Goal: Transaction & Acquisition: Purchase product/service

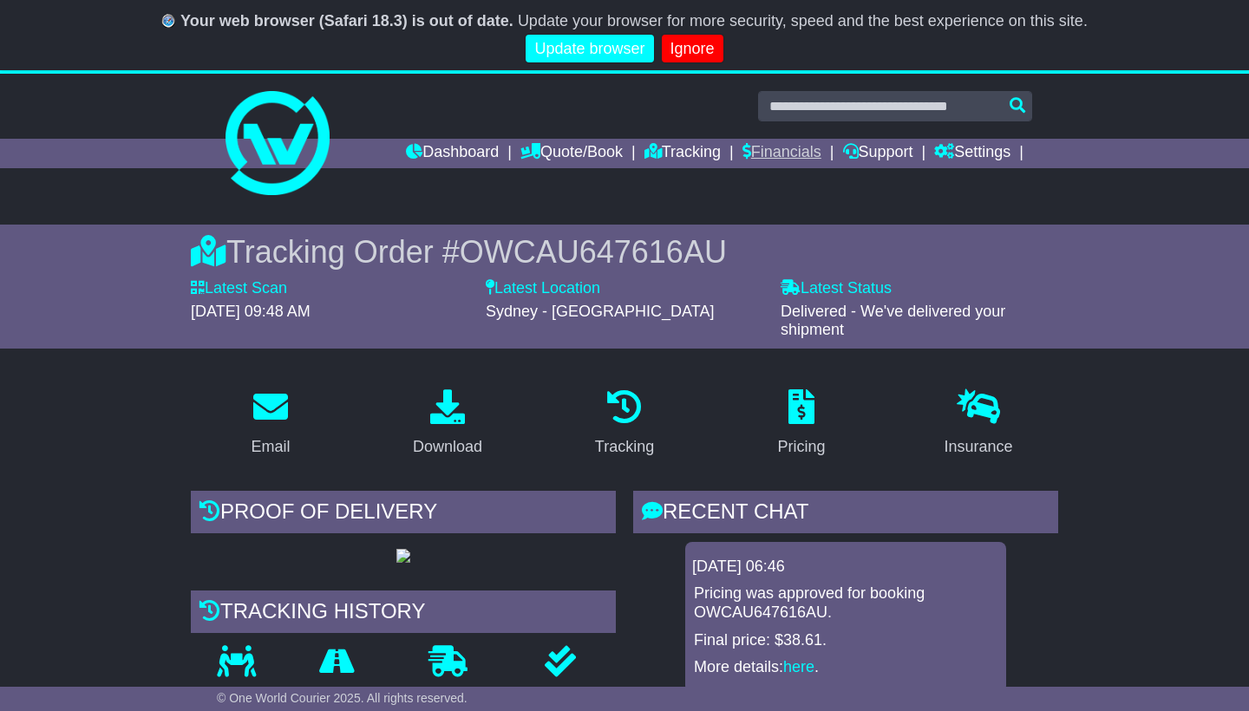
click at [779, 156] on link "Financials" at bounding box center [782, 153] width 79 height 29
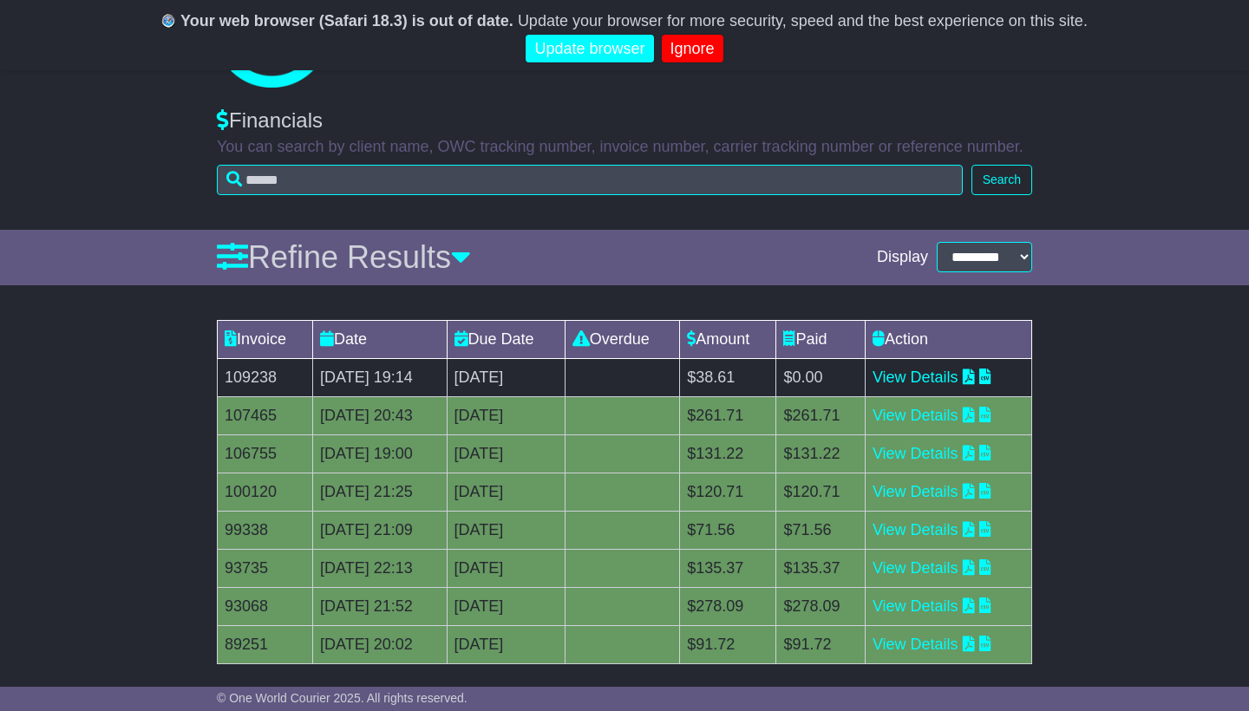
scroll to position [108, 0]
click at [951, 373] on link "View Details" at bounding box center [916, 376] width 86 height 17
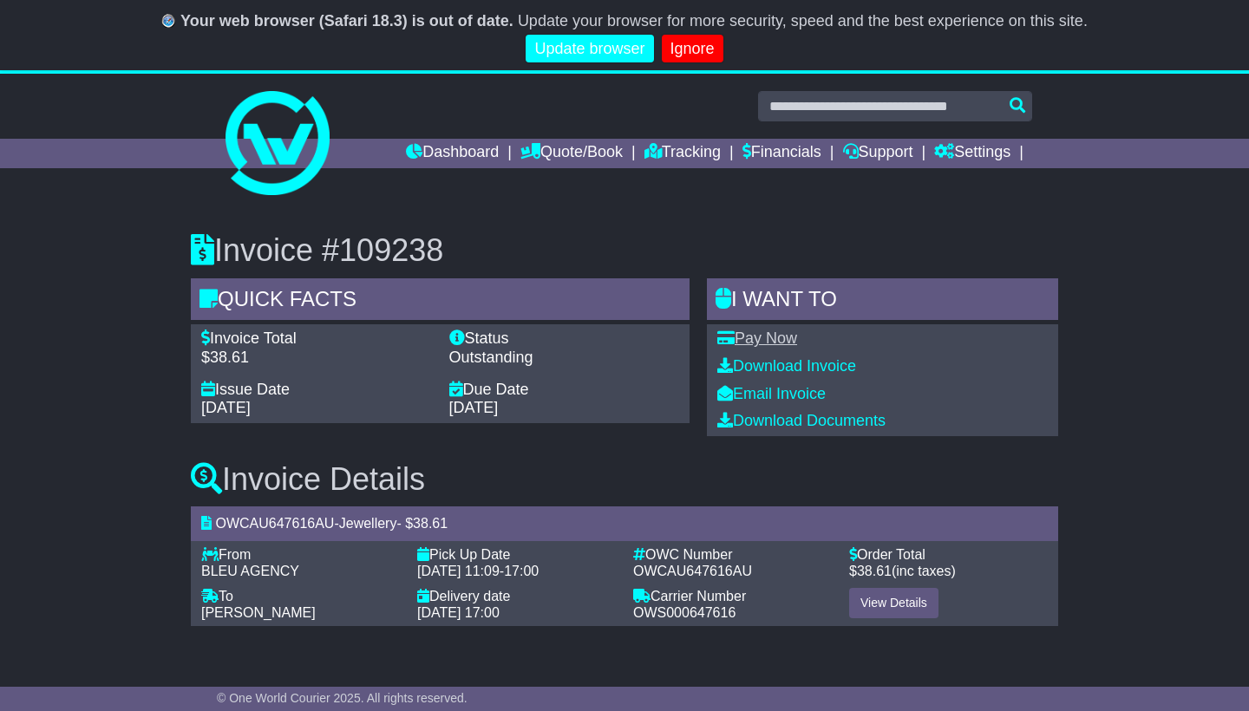
click at [772, 337] on link "Pay Now" at bounding box center [757, 338] width 80 height 17
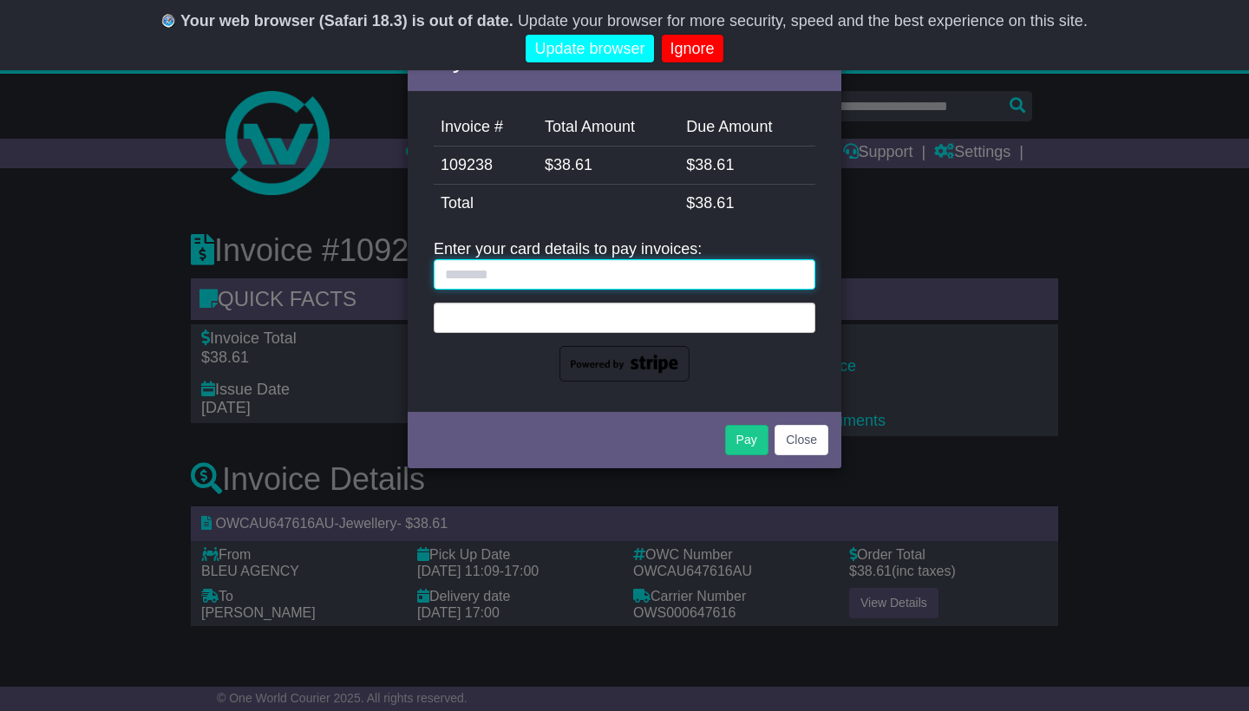
click at [534, 283] on input "text" at bounding box center [625, 274] width 382 height 30
type input "**********"
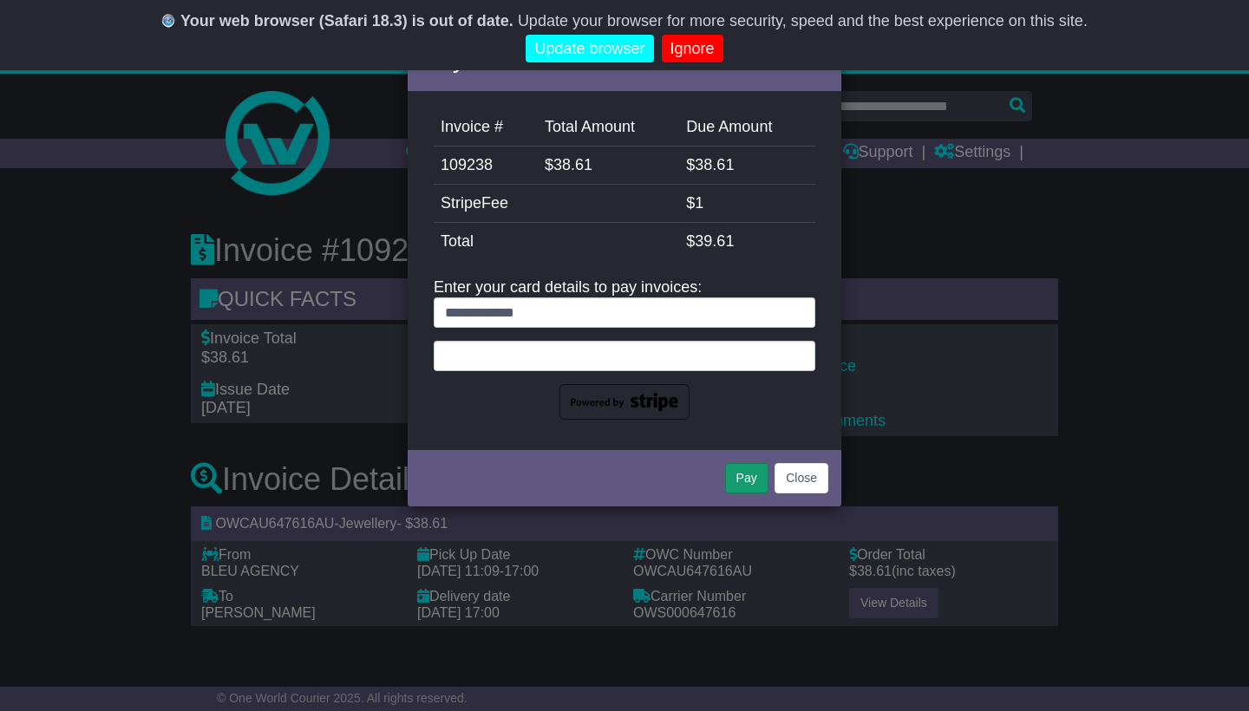
click at [745, 480] on button "Pay" at bounding box center [746, 478] width 43 height 30
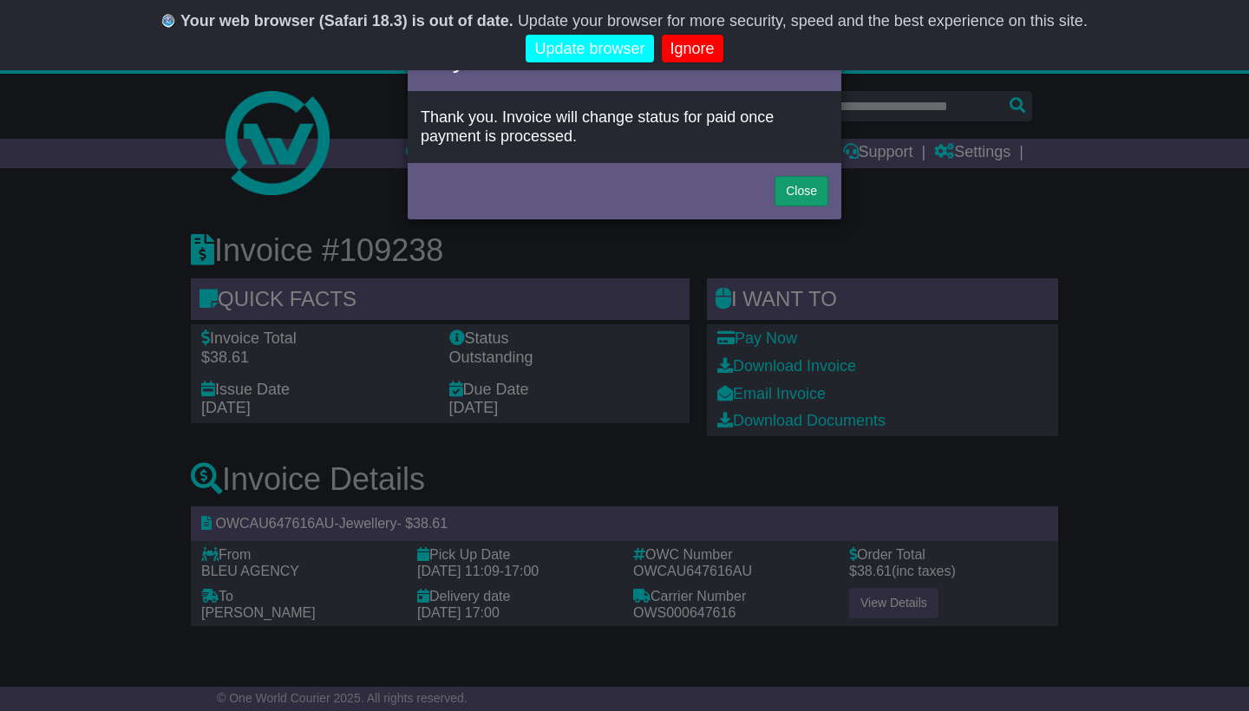
click at [796, 195] on button "Close" at bounding box center [802, 191] width 54 height 30
